Goal: Task Accomplishment & Management: Manage account settings

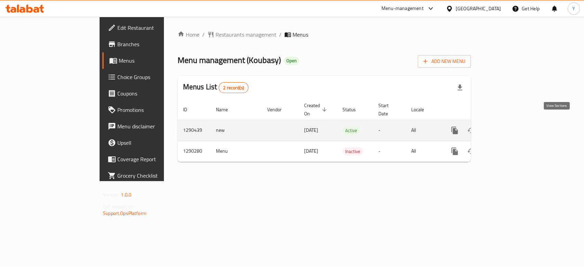
click at [508, 126] on icon "enhanced table" at bounding box center [504, 130] width 8 height 8
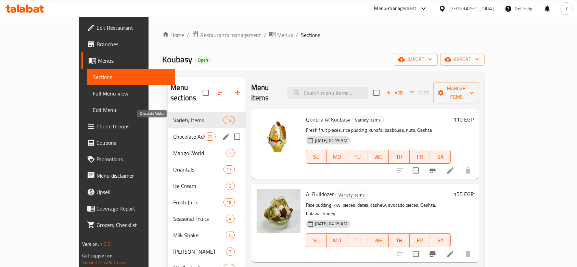
click at [173, 132] on span "Chocolate Addict" at bounding box center [188, 136] width 31 height 8
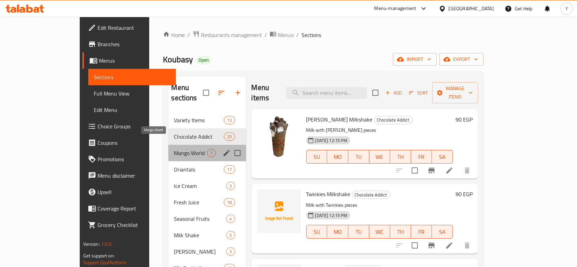
click at [174, 149] on span "Mango World" at bounding box center [190, 153] width 33 height 8
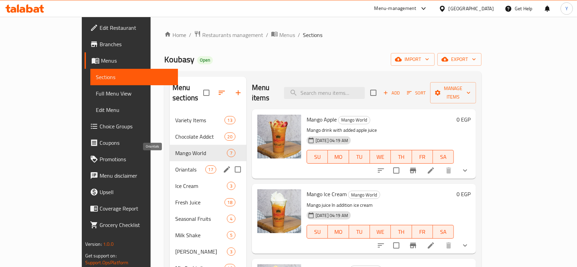
click at [175, 165] on span "Oriantals" at bounding box center [190, 169] width 30 height 8
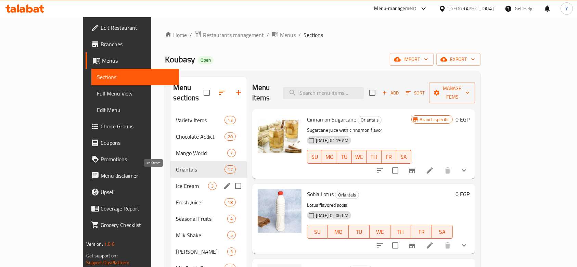
click at [176, 182] on span "Ice Cream" at bounding box center [192, 186] width 32 height 8
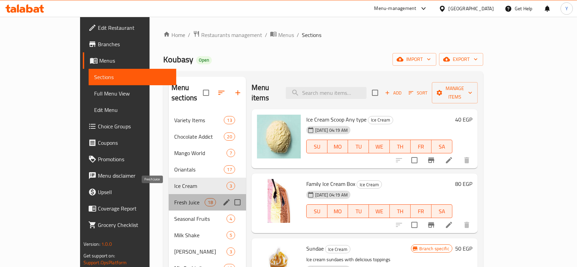
click at [174, 198] on span "Fresh Juice" at bounding box center [189, 202] width 30 height 8
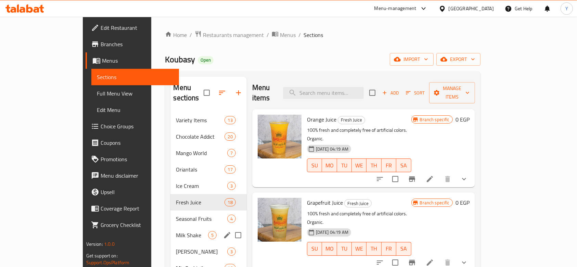
click at [170, 227] on div "Milk Shake 5" at bounding box center [208, 235] width 76 height 16
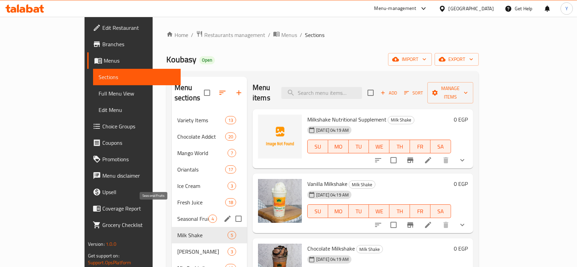
click at [177, 215] on span "Seasonal Fruits" at bounding box center [192, 219] width 31 height 8
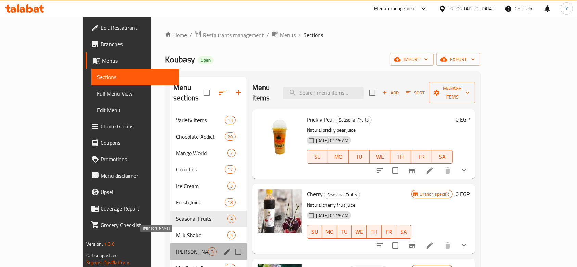
click at [176, 247] on span "Danette Shake" at bounding box center [192, 251] width 32 height 8
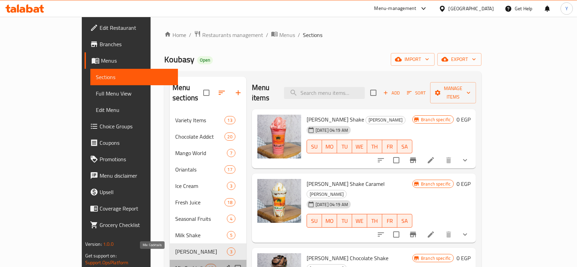
click at [175, 264] on span "Mix Cocktails" at bounding box center [190, 268] width 30 height 8
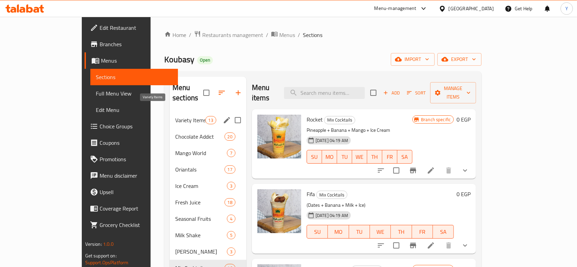
click at [175, 116] on span "Variety Items" at bounding box center [190, 120] width 30 height 8
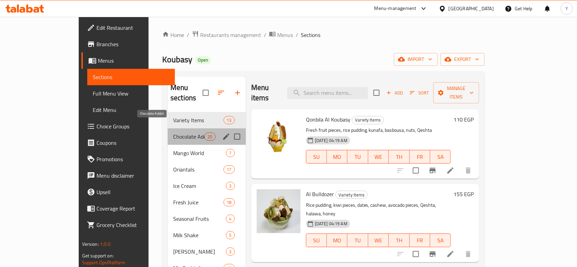
click at [173, 132] on span "Chocolate Addict" at bounding box center [188, 136] width 31 height 8
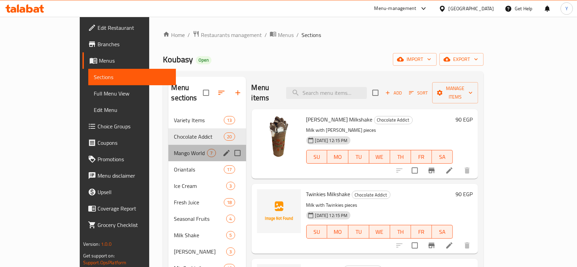
click at [168, 147] on div "Mango World 7" at bounding box center [206, 153] width 77 height 16
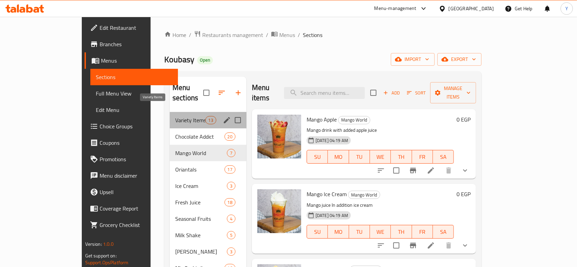
click at [175, 116] on span "Variety Items" at bounding box center [190, 120] width 30 height 8
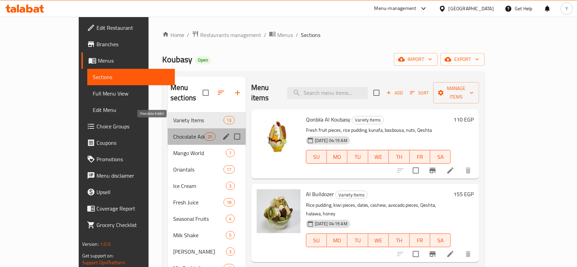
click at [173, 132] on span "Chocolate Addict" at bounding box center [188, 136] width 31 height 8
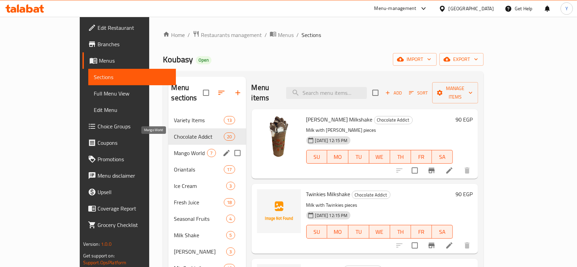
click at [174, 149] on span "Mango World" at bounding box center [190, 153] width 33 height 8
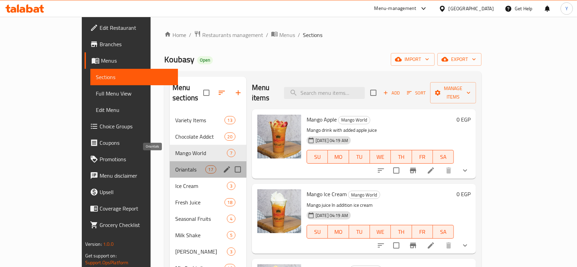
click at [175, 165] on span "Oriantals" at bounding box center [190, 169] width 30 height 8
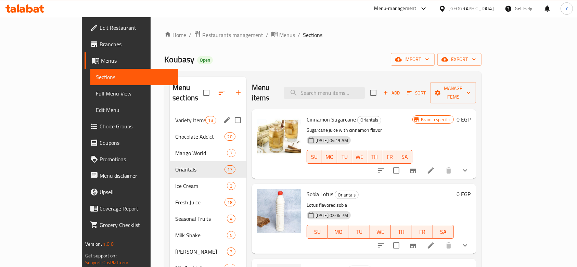
click at [175, 116] on span "Variety Items" at bounding box center [190, 120] width 30 height 8
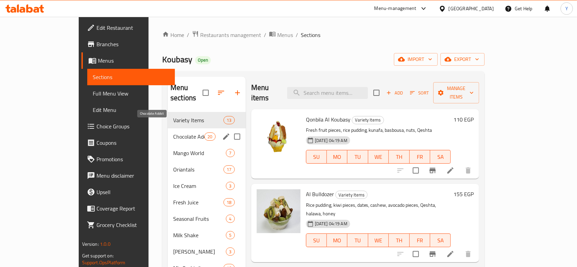
click at [173, 132] on span "Chocolate Addict" at bounding box center [188, 136] width 31 height 8
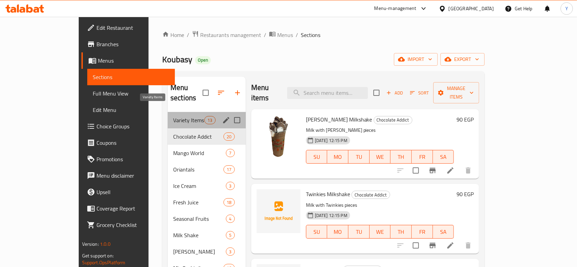
click at [173, 116] on span "Variety Items" at bounding box center [188, 120] width 31 height 8
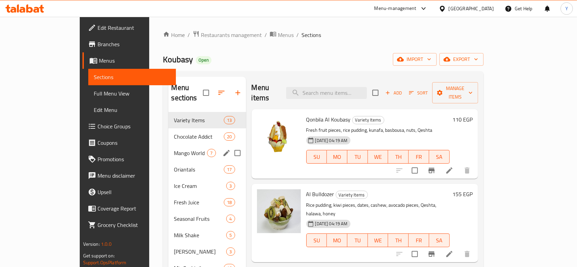
click at [168, 145] on div "Mango World 7" at bounding box center [206, 153] width 77 height 16
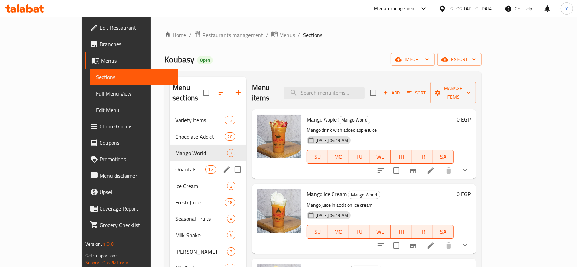
click at [170, 161] on div "Oriantals 17" at bounding box center [208, 169] width 77 height 16
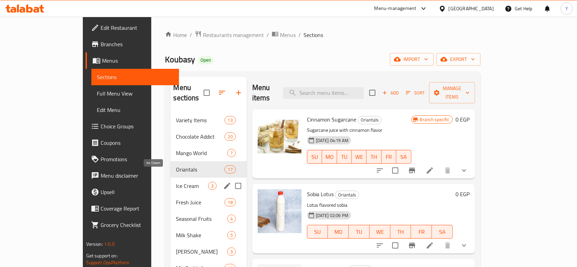
click at [176, 182] on span "Ice Cream" at bounding box center [192, 186] width 32 height 8
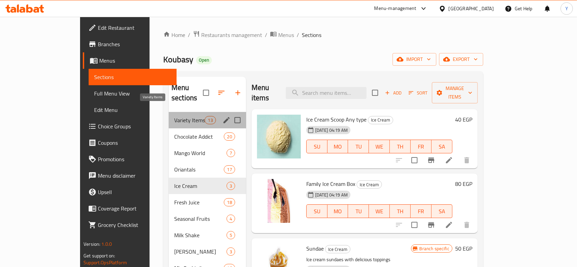
click at [174, 116] on span "Variety Items" at bounding box center [189, 120] width 30 height 8
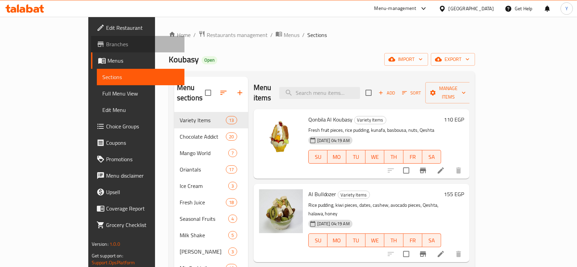
click at [106, 47] on span "Branches" at bounding box center [142, 44] width 73 height 8
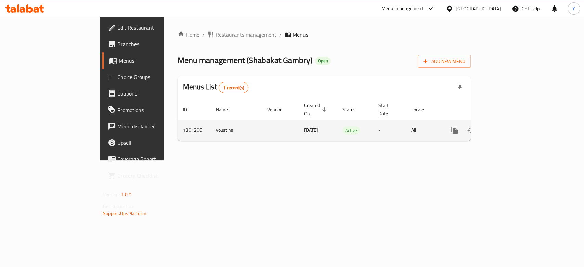
click at [508, 126] on icon "enhanced table" at bounding box center [504, 130] width 8 height 8
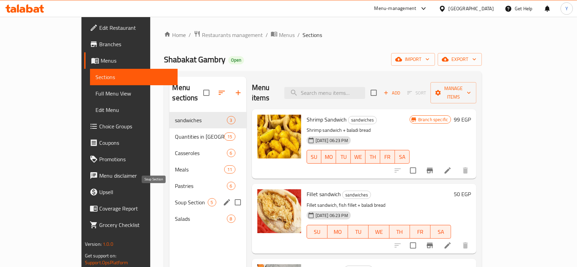
click at [169, 196] on div "Soup Section 5" at bounding box center [207, 202] width 77 height 16
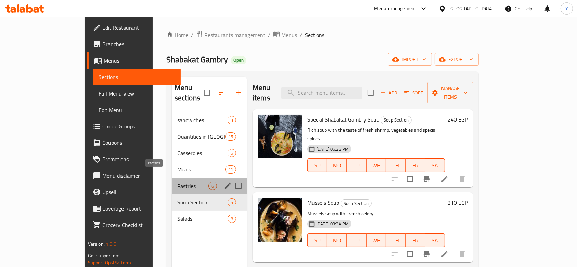
click at [177, 182] on span "Pastries" at bounding box center [192, 186] width 31 height 8
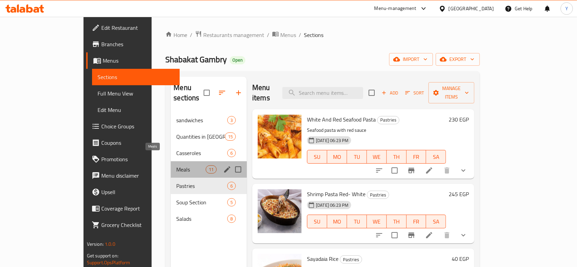
click at [176, 165] on span "Meals" at bounding box center [190, 169] width 29 height 8
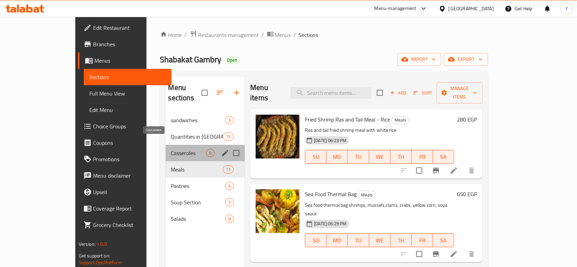
click at [171, 149] on span "Casseroles" at bounding box center [188, 153] width 35 height 8
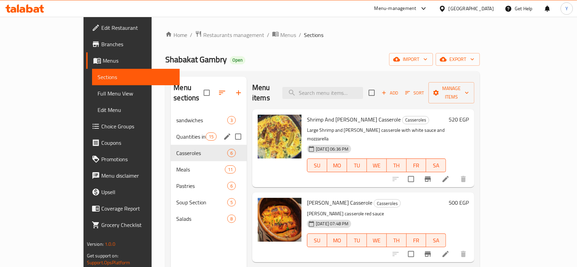
click at [171, 130] on div "Quantities in Kilos 15" at bounding box center [209, 136] width 76 height 16
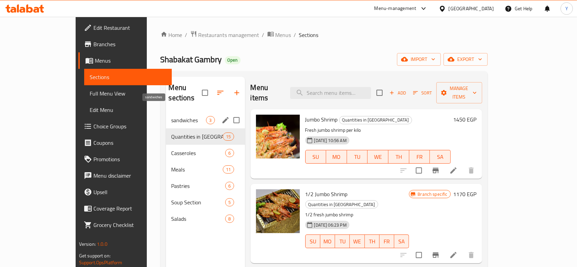
click at [171, 116] on span "sandwiches" at bounding box center [188, 120] width 35 height 8
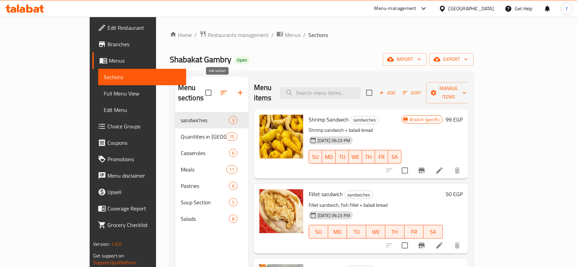
click at [236, 89] on icon "button" at bounding box center [240, 93] width 8 height 8
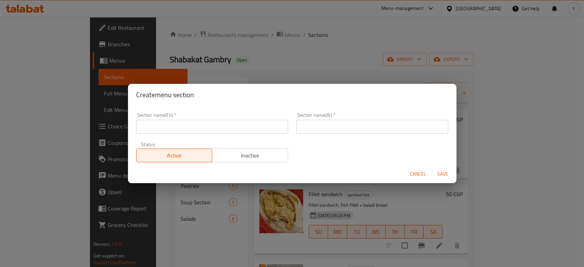
click at [241, 130] on input "text" at bounding box center [212, 127] width 152 height 14
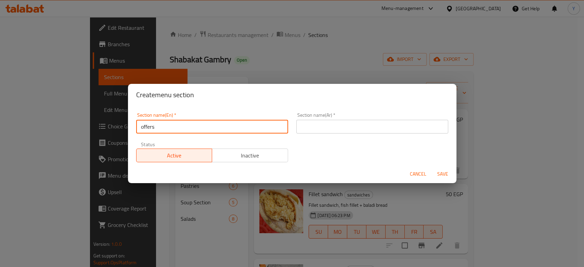
type input "offers"
click at [351, 126] on input "text" at bounding box center [372, 127] width 152 height 14
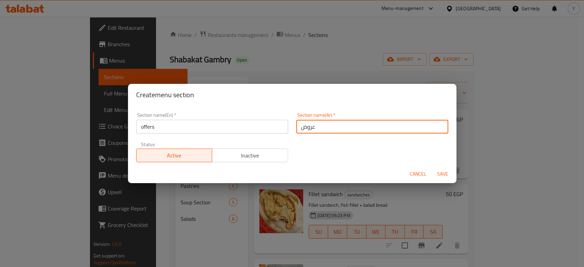
type input "عروض"
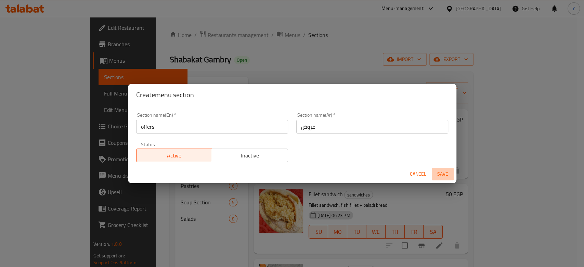
click at [440, 175] on span "Save" at bounding box center [443, 174] width 16 height 9
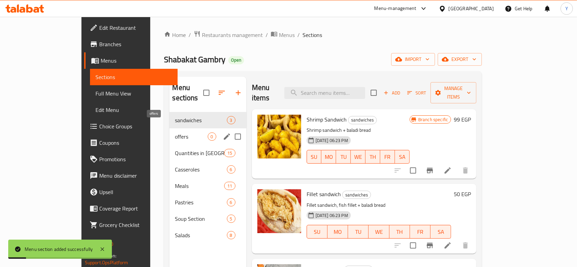
click at [175, 132] on span "offers" at bounding box center [191, 136] width 33 height 8
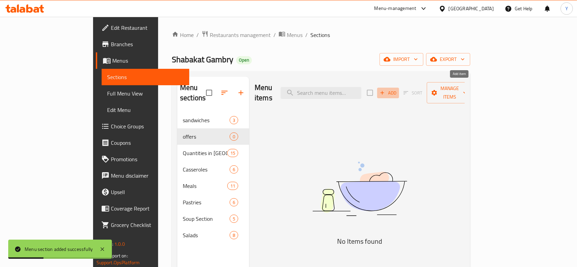
click at [397, 89] on span "Add" at bounding box center [388, 93] width 18 height 8
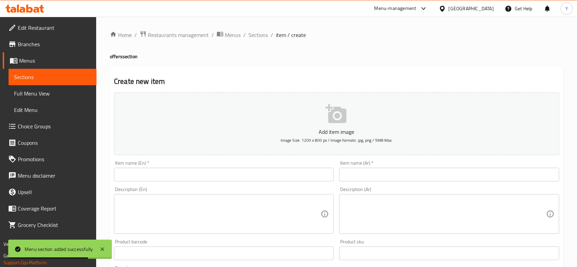
click at [393, 199] on textarea at bounding box center [445, 214] width 202 height 33
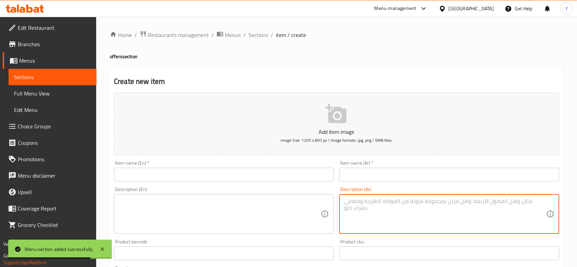
paste textarea "1 ك جمبري جامبو + 1 ك كبوريا"
type textarea "1 ك جمبري جامبو + 1 ك كبوريا"
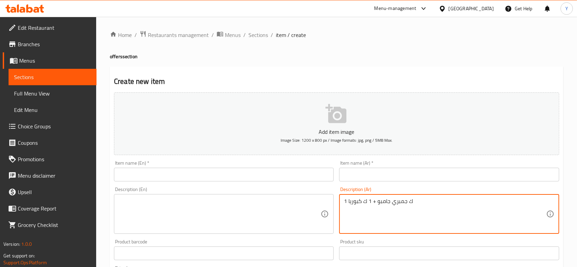
click at [397, 173] on input "text" at bounding box center [449, 175] width 220 height 14
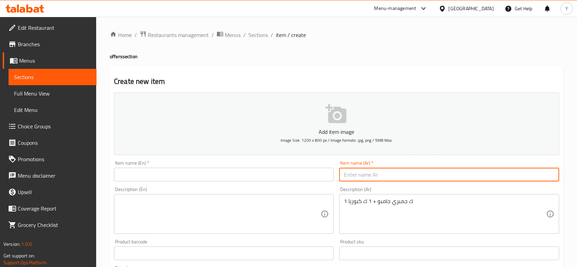
paste input "عرض لمة العيله"
type input "عرض لمة العيله"
click at [221, 177] on input "text" at bounding box center [224, 175] width 220 height 14
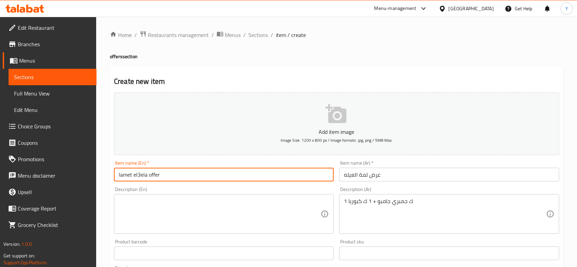
type input "lamet el3ela offer"
click at [207, 203] on textarea at bounding box center [220, 214] width 202 height 33
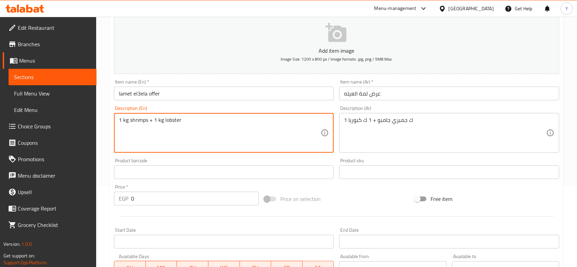
scroll to position [89, 0]
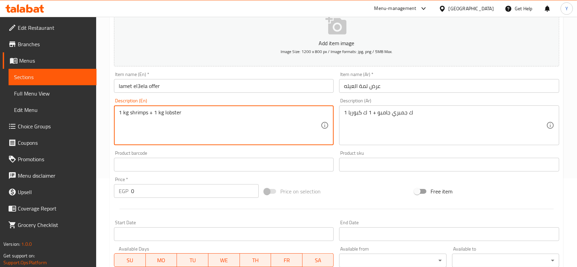
type textarea "1 kg shrimps + 1 kg lobster"
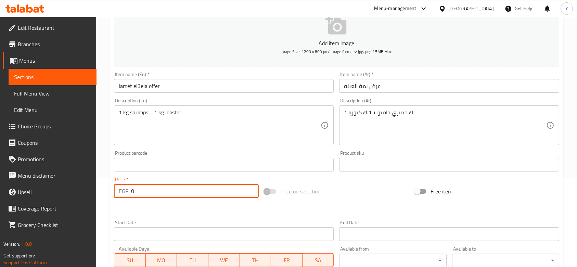
click at [150, 191] on input "0" at bounding box center [195, 191] width 128 height 14
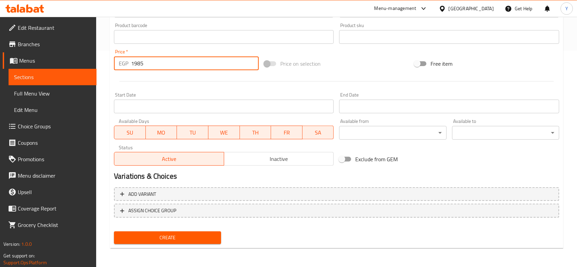
type input "1985"
click at [159, 236] on span "Create" at bounding box center [167, 237] width 96 height 9
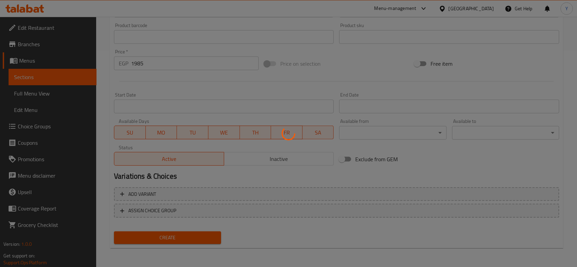
scroll to position [68, 0]
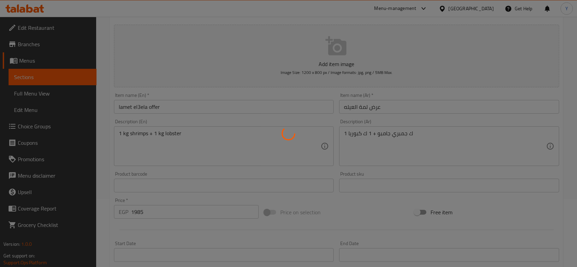
type input "0"
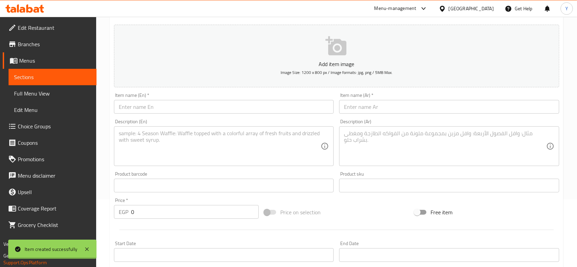
scroll to position [0, 0]
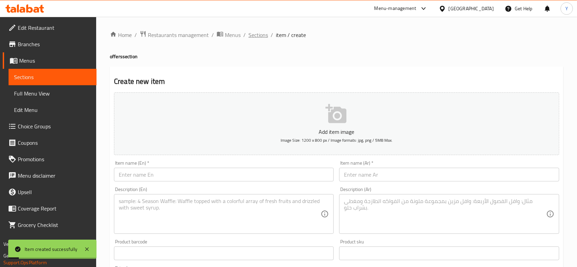
click at [259, 31] on span "Sections" at bounding box center [258, 35] width 20 height 8
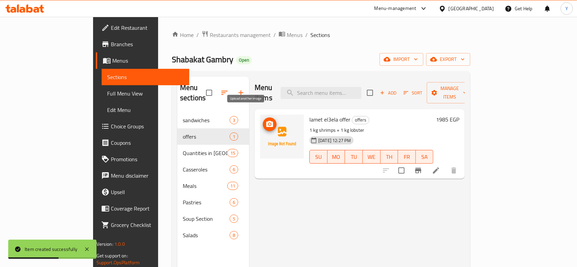
click at [266, 121] on icon "upload picture" at bounding box center [269, 124] width 7 height 6
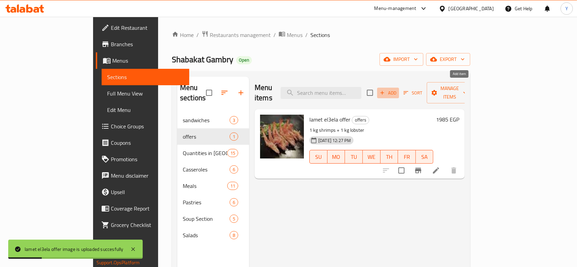
click at [397, 89] on span "Add" at bounding box center [388, 93] width 18 height 8
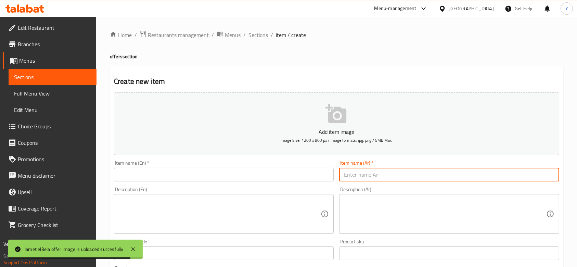
click at [368, 176] on input "text" at bounding box center [449, 175] width 220 height 14
paste input "وجبة مكس متكاملة"
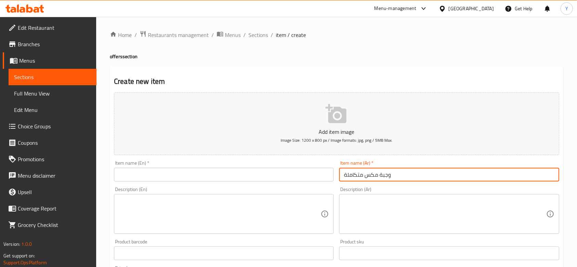
type input "وجبة مكس متكاملة"
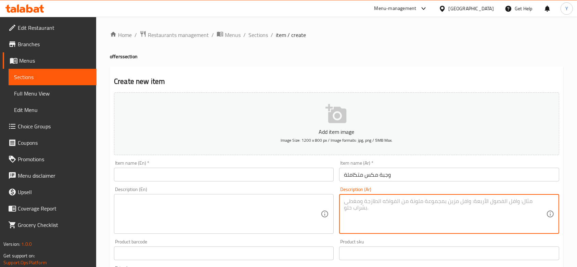
click at [362, 213] on textarea at bounding box center [445, 214] width 202 height 33
paste textarea "وجبة مكس + شوربة شوربة شبكة جمبري المميزة."
type textarea "وجبة مكس + شوربة شوربة شبكة جمبري المميزة."
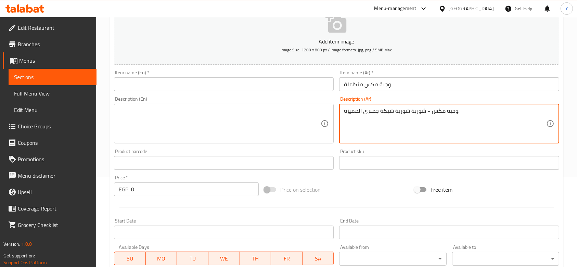
scroll to position [97, 0]
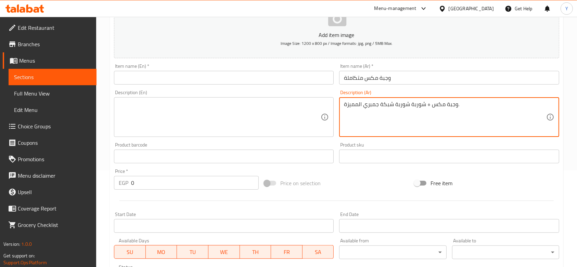
click at [216, 179] on input "0" at bounding box center [195, 183] width 128 height 14
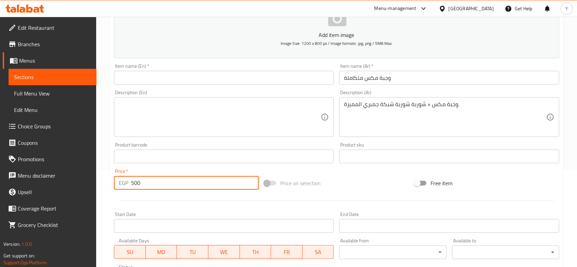
type input "500"
click at [193, 78] on input "text" at bounding box center [224, 78] width 220 height 14
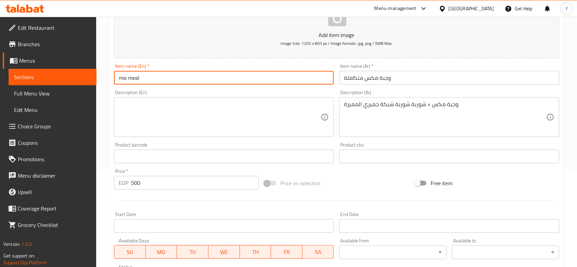
type input "mix meal"
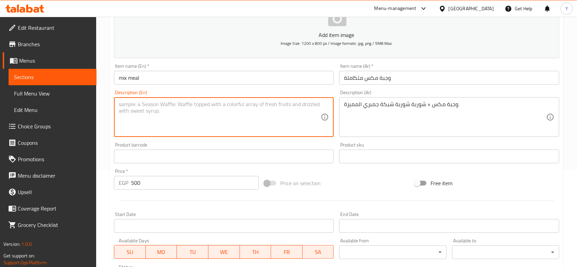
click at [216, 111] on textarea at bounding box center [220, 117] width 202 height 33
type textarea "mix meal + shrimp soup"
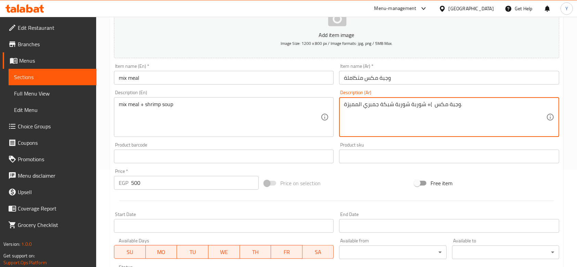
paste textarea "جمبري و سمك فيليه و سبيط مقلي"
click at [512, 105] on textarea "وجبة مكس )جمبري و سمك فيليه و سبيط مقلي+ شوربة شوربة شبكة جمبري المميزة." at bounding box center [445, 117] width 202 height 33
type textarea "وجبة مكس جمبري و سمك فيليه و سبيط مقلي+ شوربة شوربة شبكة جمبري المميزة."
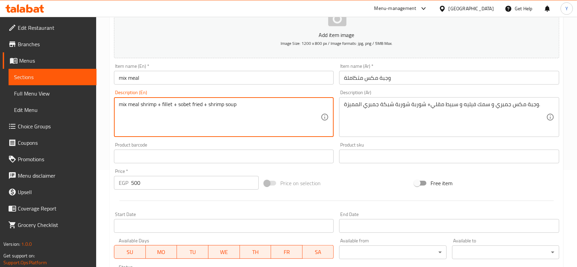
scroll to position [216, 0]
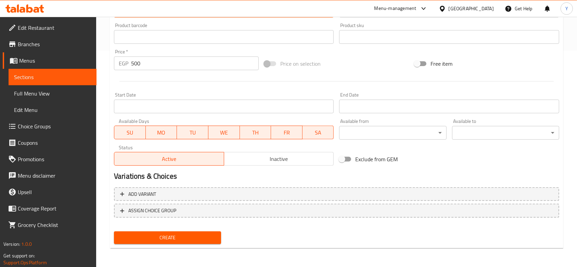
type textarea "mix meal shrimp + fillet + sobet fried + shrimp soup"
click at [177, 235] on span "Create" at bounding box center [167, 237] width 96 height 9
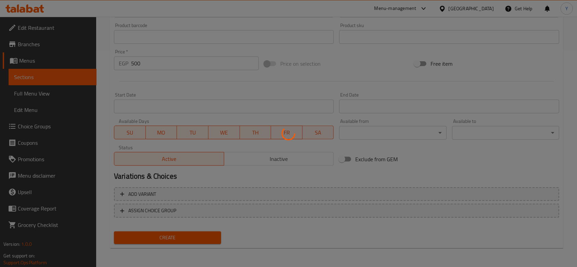
scroll to position [0, 0]
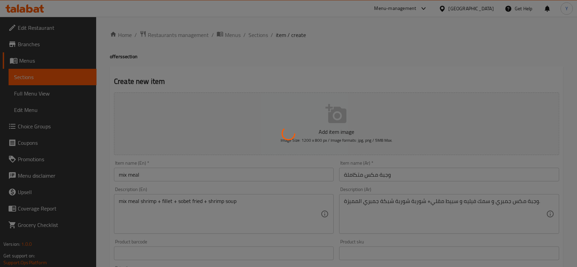
type input "0"
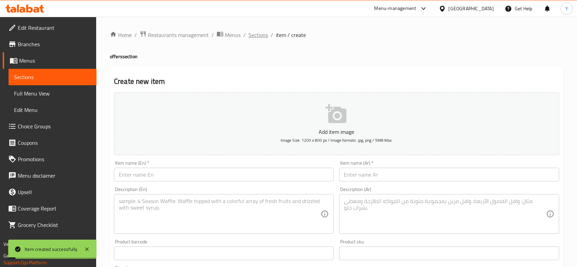
click at [255, 37] on span "Sections" at bounding box center [258, 35] width 20 height 8
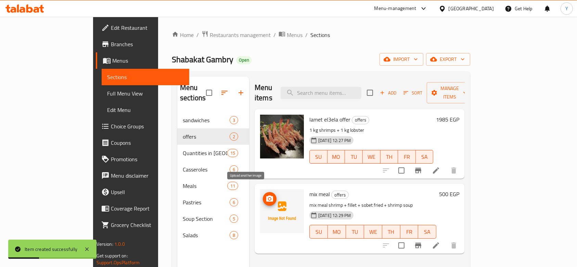
click at [266, 195] on icon "upload picture" at bounding box center [270, 199] width 8 height 8
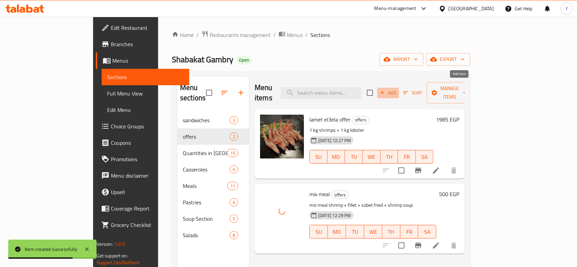
click at [397, 89] on span "Add" at bounding box center [388, 93] width 18 height 8
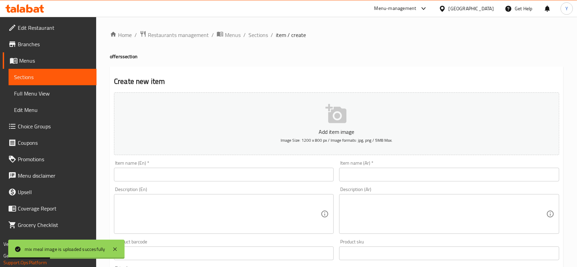
click at [356, 174] on input "text" at bounding box center [449, 175] width 220 height 14
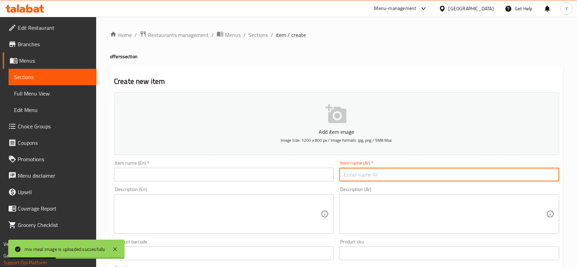
paste input "و جبة متكاملة جمبري ."
type input "و جبة متكاملة جمبري ."
click at [394, 228] on textarea at bounding box center [445, 214] width 202 height 33
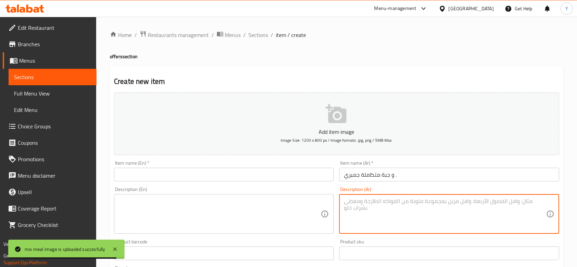
paste textarea "وجبة جمبري + شوربة شبكة جمبري المميزة."
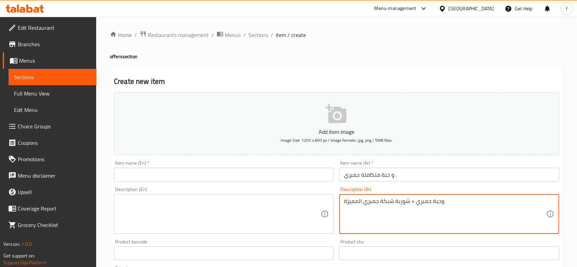
type textarea "وجبة جمبري + شوربة شبكة جمبري المميزة."
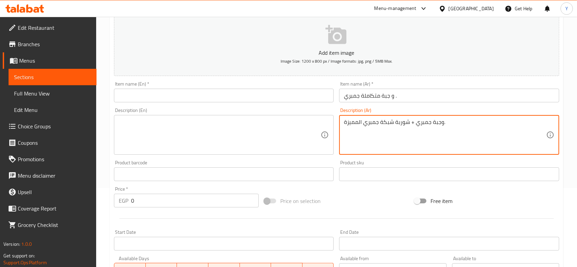
scroll to position [93, 0]
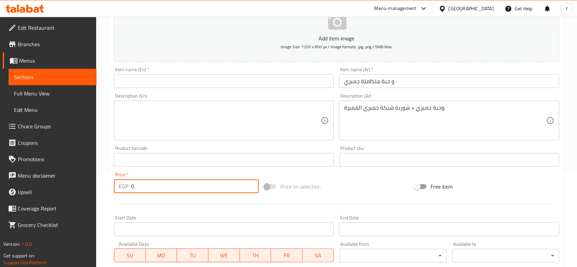
click at [220, 181] on input "0" at bounding box center [195, 186] width 128 height 14
type input "520"
click at [206, 108] on textarea at bounding box center [220, 120] width 202 height 33
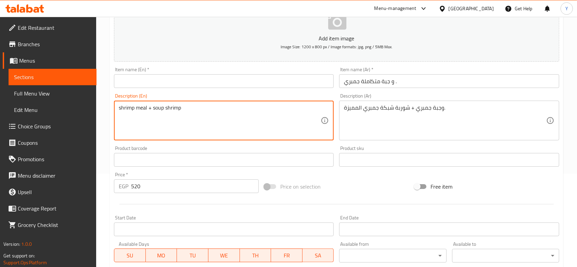
type textarea "shrimp meal + soup shrimp"
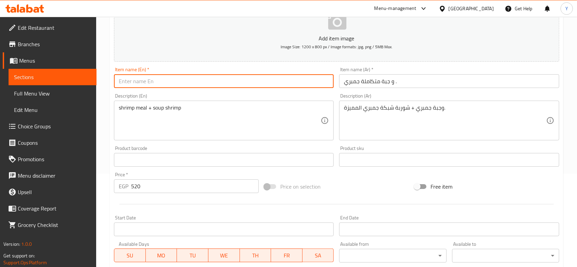
click at [200, 80] on input "text" at bounding box center [224, 81] width 220 height 14
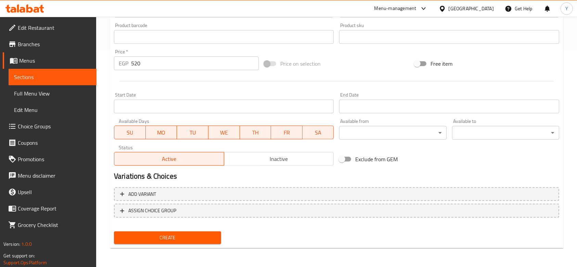
type input "shrimp meal"
click at [161, 238] on span "Create" at bounding box center [167, 237] width 96 height 9
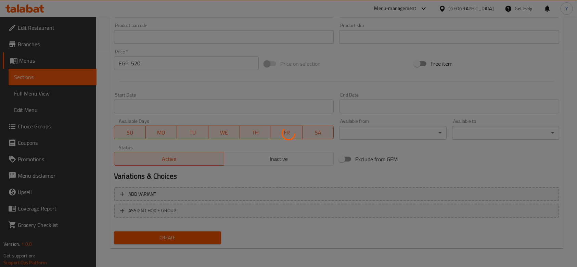
type input "0"
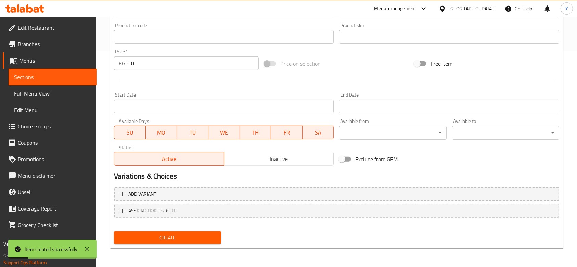
scroll to position [0, 0]
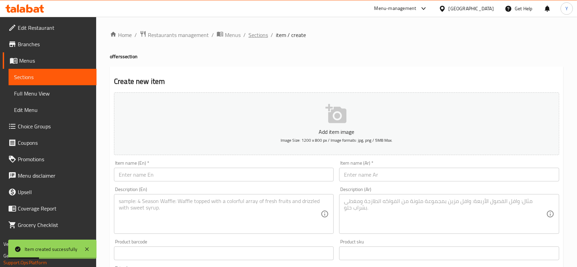
click at [257, 35] on span "Sections" at bounding box center [258, 35] width 20 height 8
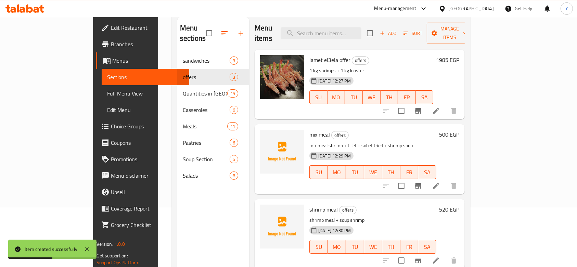
scroll to position [65, 0]
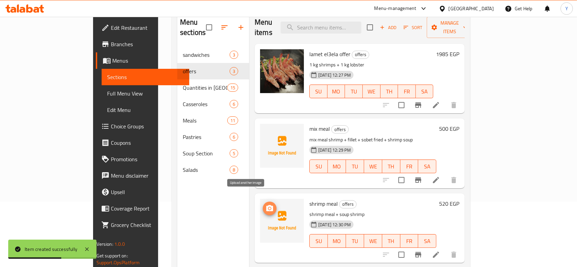
click at [263, 204] on span "upload picture" at bounding box center [270, 208] width 14 height 8
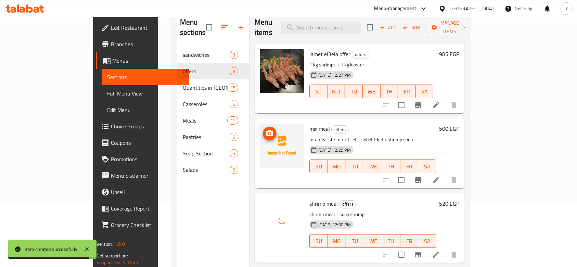
click at [266, 129] on icon "upload picture" at bounding box center [270, 133] width 8 height 8
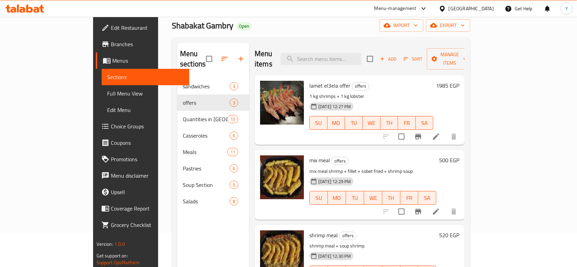
scroll to position [34, 0]
click at [397, 55] on span "Add" at bounding box center [388, 59] width 18 height 8
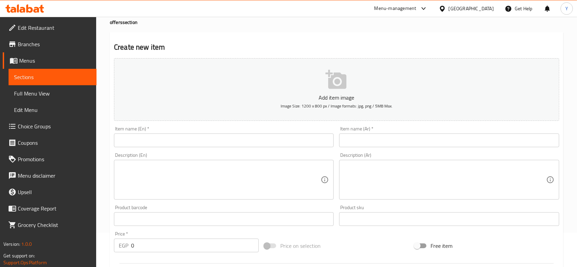
click at [388, 141] on input "text" at bounding box center [449, 140] width 220 height 14
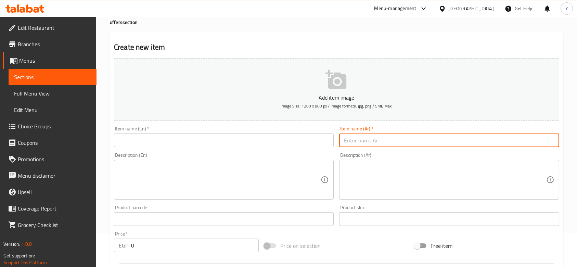
paste input "وجبة متكاملة فيليه."
type input "وجبة متكاملة فيليه."
click at [413, 184] on textarea at bounding box center [445, 180] width 202 height 33
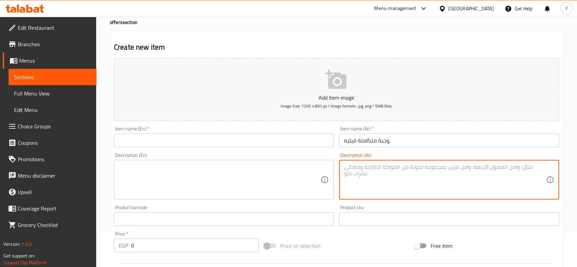
paste textarea "وجبة فيليه+ شوربة شبكة جمبري المميزة."
type textarea "وجبة فيليه+ شوربة شبكة جمبري المميزة."
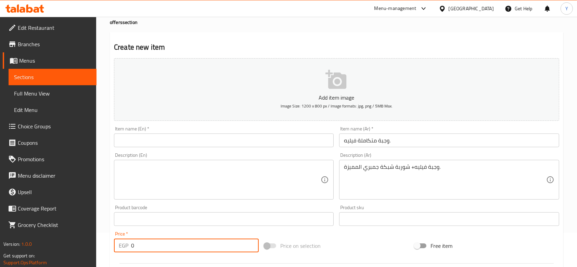
click at [218, 242] on input "0" at bounding box center [195, 246] width 128 height 14
type input "390"
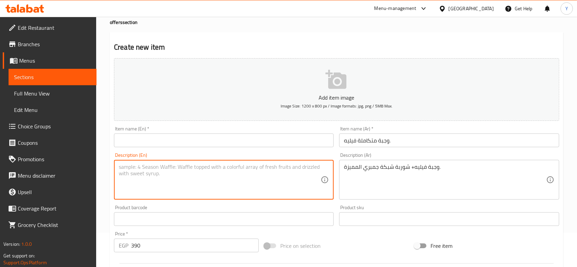
click at [215, 174] on textarea at bounding box center [220, 180] width 202 height 33
type textarea "fillet meal + shrimp soup"
click at [217, 143] on input "text" at bounding box center [224, 140] width 220 height 14
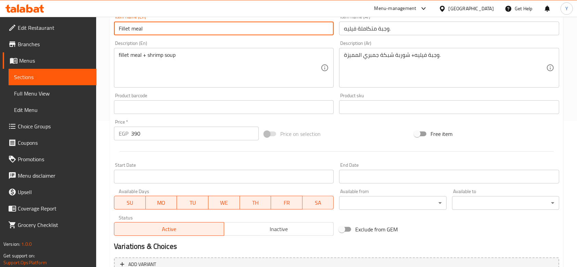
scroll to position [216, 0]
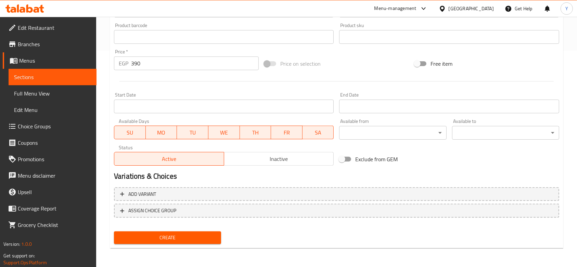
type input "Fillet meal"
click at [158, 242] on button "Create" at bounding box center [167, 237] width 107 height 13
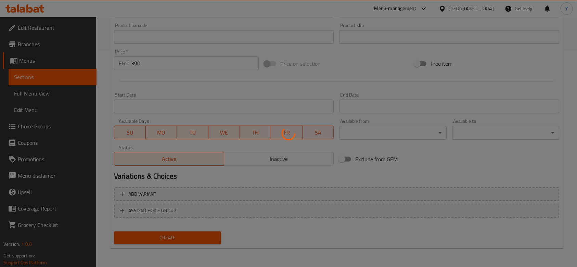
type input "0"
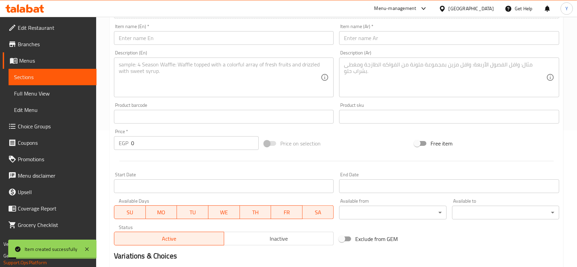
scroll to position [0, 0]
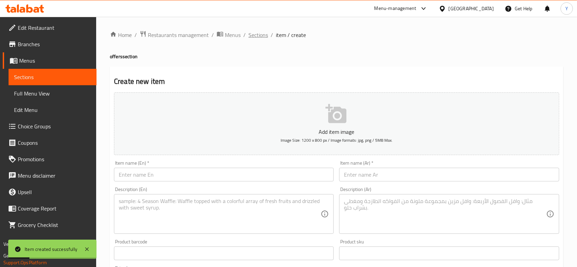
click at [255, 36] on span "Sections" at bounding box center [258, 35] width 20 height 8
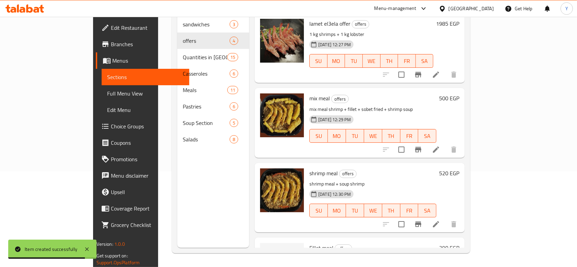
scroll to position [49, 0]
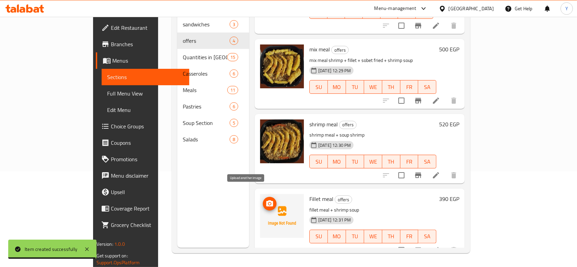
click at [266, 200] on icon "upload picture" at bounding box center [270, 204] width 8 height 8
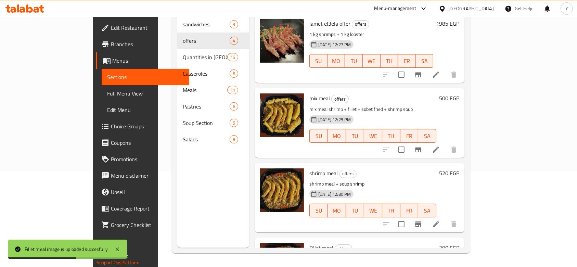
scroll to position [0, 0]
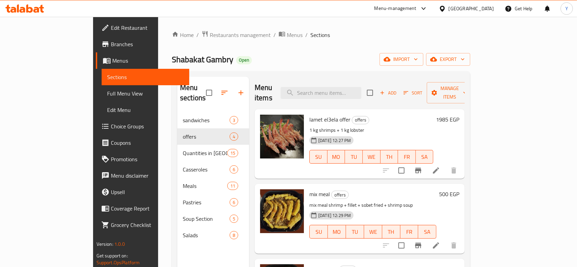
click at [313, 114] on span "lamet el3ela offer" at bounding box center [329, 119] width 41 height 10
copy h6 "lamet el3ela offer"
click at [309, 189] on span "mix meal" at bounding box center [319, 194] width 21 height 10
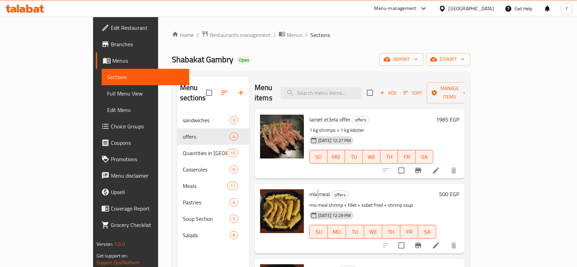
click at [309, 189] on span "mix meal" at bounding box center [319, 194] width 21 height 10
copy h6 "mix meal"
click at [309, 264] on span "shrimp meal" at bounding box center [323, 269] width 28 height 10
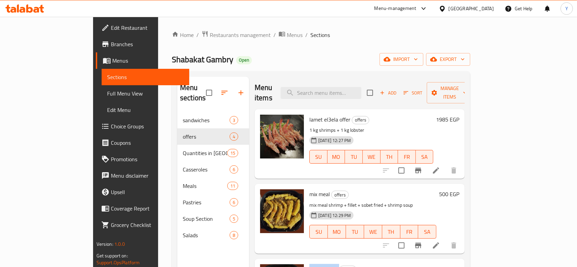
click at [309, 264] on span "shrimp meal" at bounding box center [323, 269] width 28 height 10
copy h6 "shrimp meal"
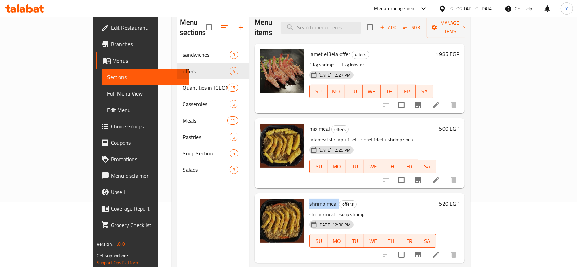
scroll to position [96, 0]
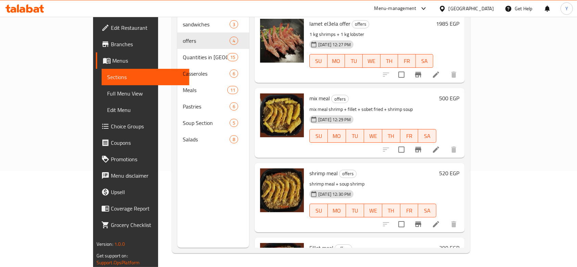
click at [309, 243] on span "Fillet meal" at bounding box center [321, 248] width 24 height 10
copy h6 "Fillet meal"
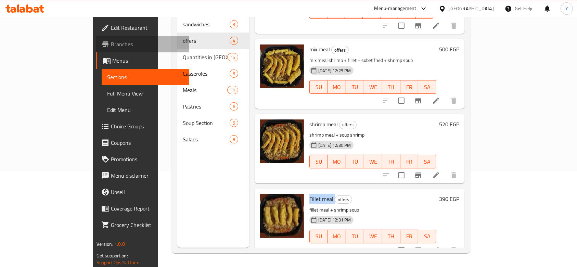
click at [111, 43] on span "Branches" at bounding box center [147, 44] width 73 height 8
